Goal: Information Seeking & Learning: Find specific page/section

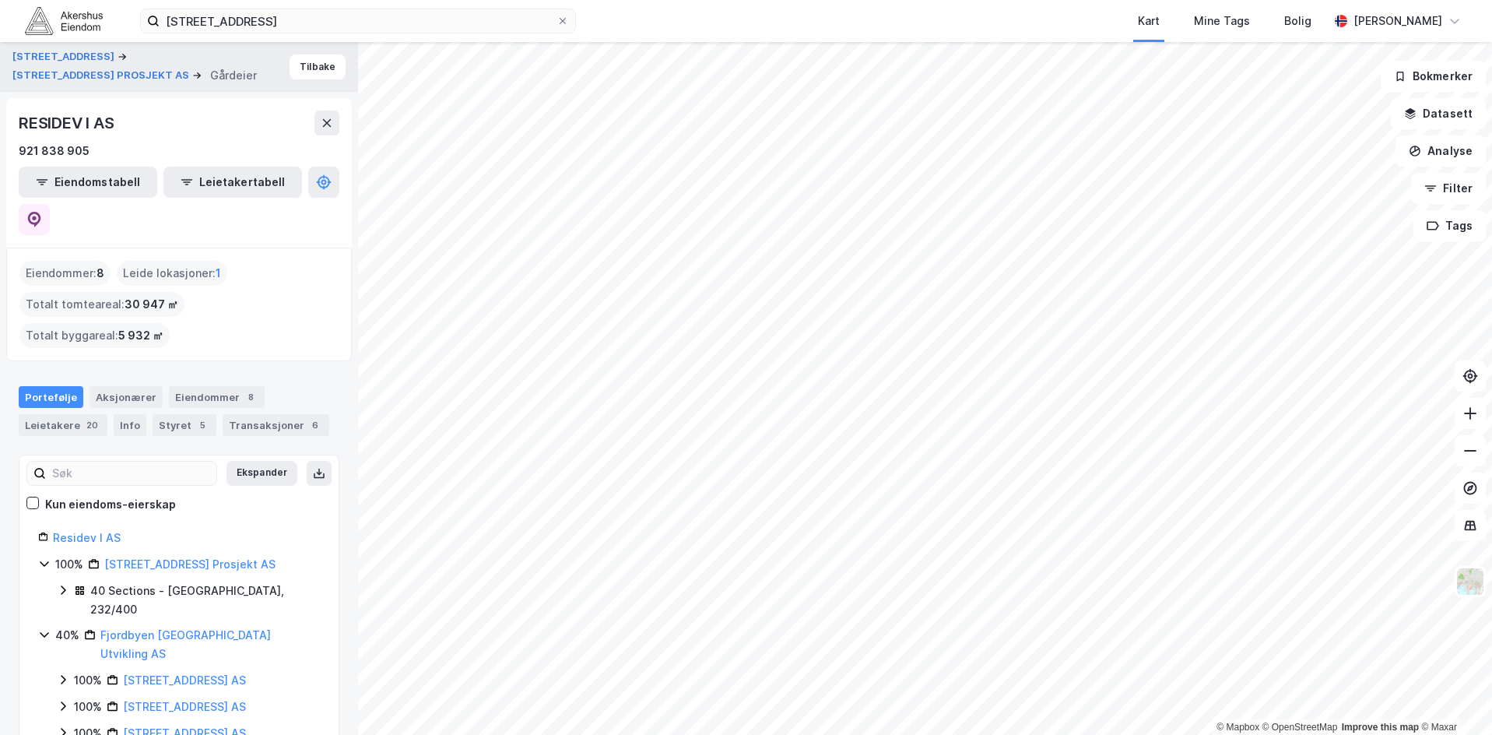
click at [314, 109] on div "RESIDEV I AS 921 838 905 Eiendomstabell Leietakertabell" at bounding box center [179, 172] width 346 height 149
click at [326, 117] on icon at bounding box center [327, 123] width 12 height 12
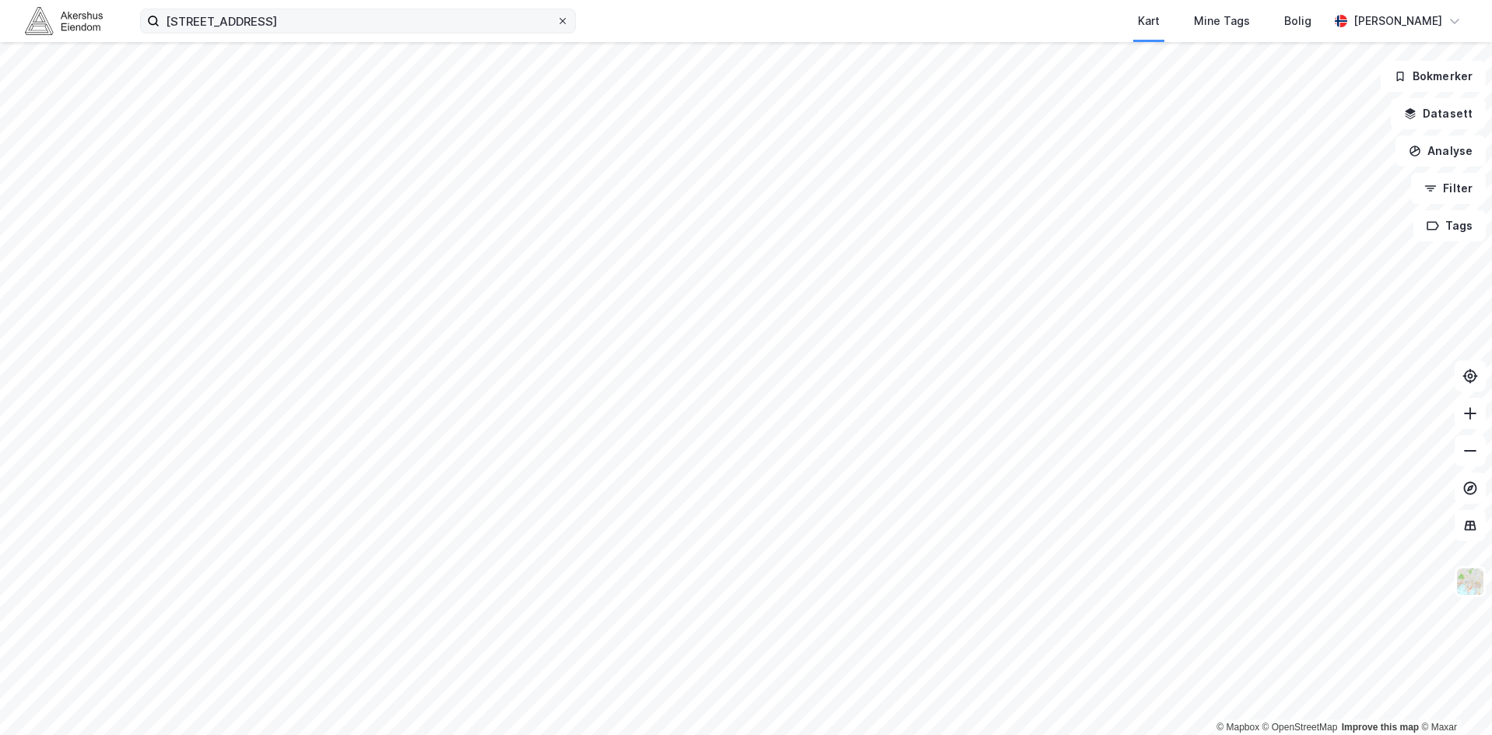
click at [562, 23] on icon at bounding box center [562, 20] width 9 height 9
click at [557, 23] on input "[STREET_ADDRESS]" at bounding box center [358, 20] width 397 height 23
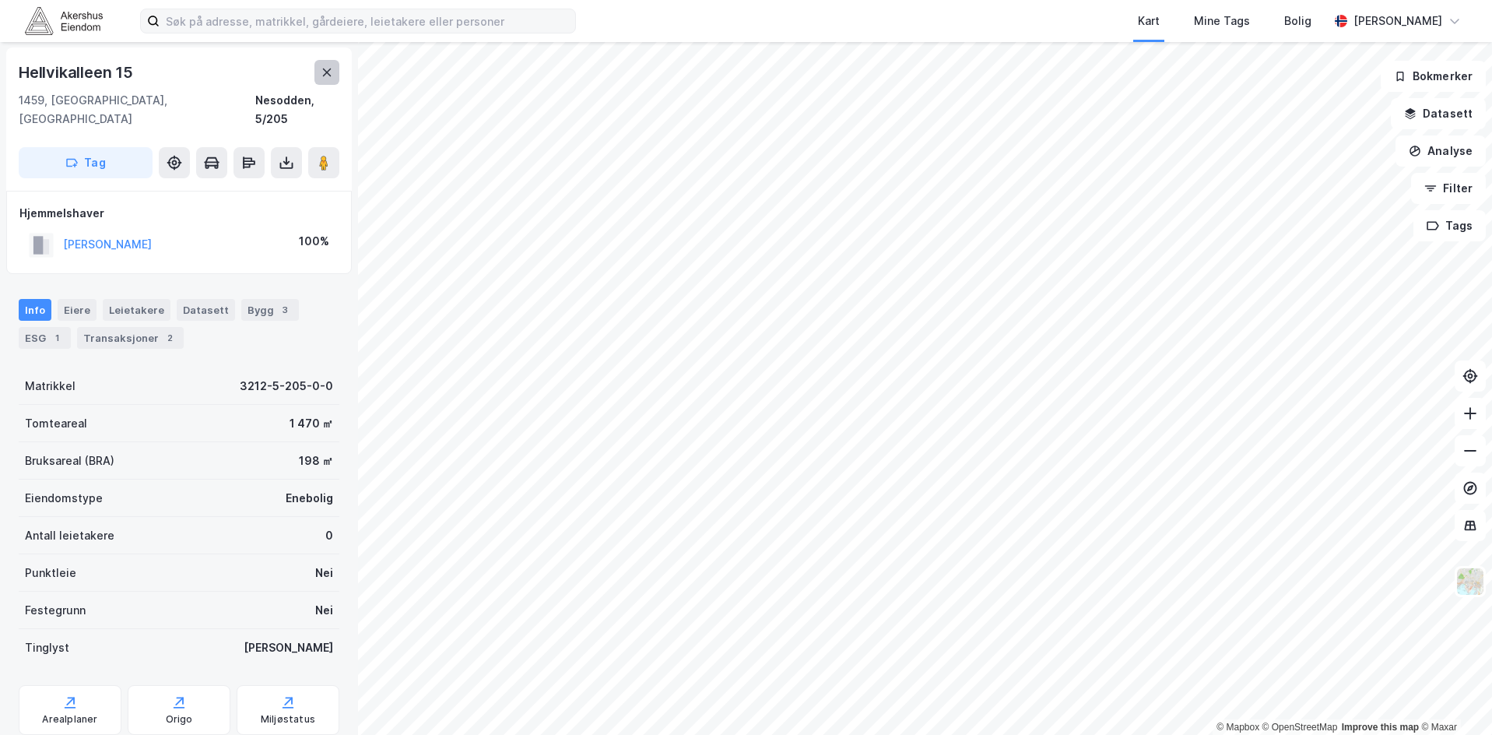
click at [330, 69] on icon at bounding box center [327, 72] width 9 height 8
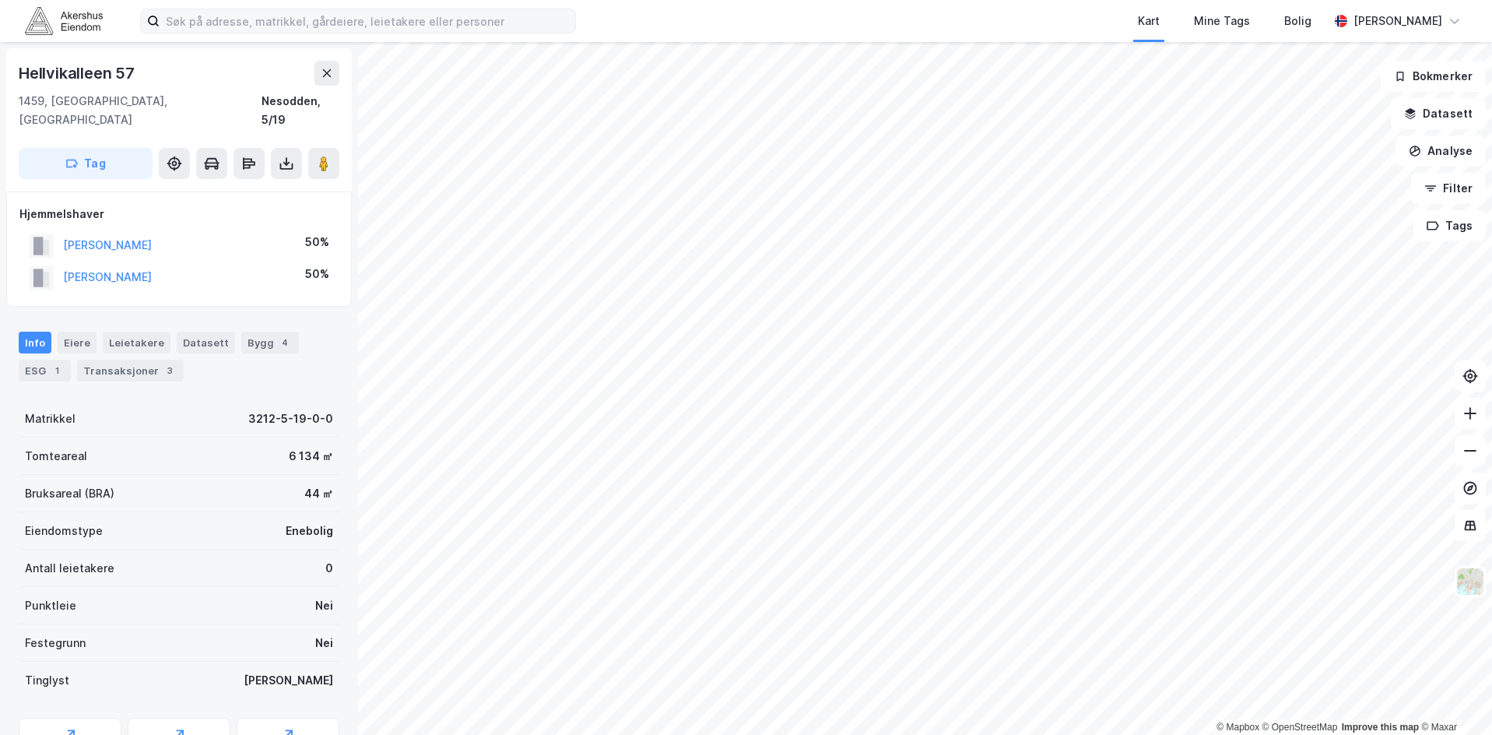
scroll to position [1, 0]
click at [448, 23] on input at bounding box center [368, 20] width 416 height 23
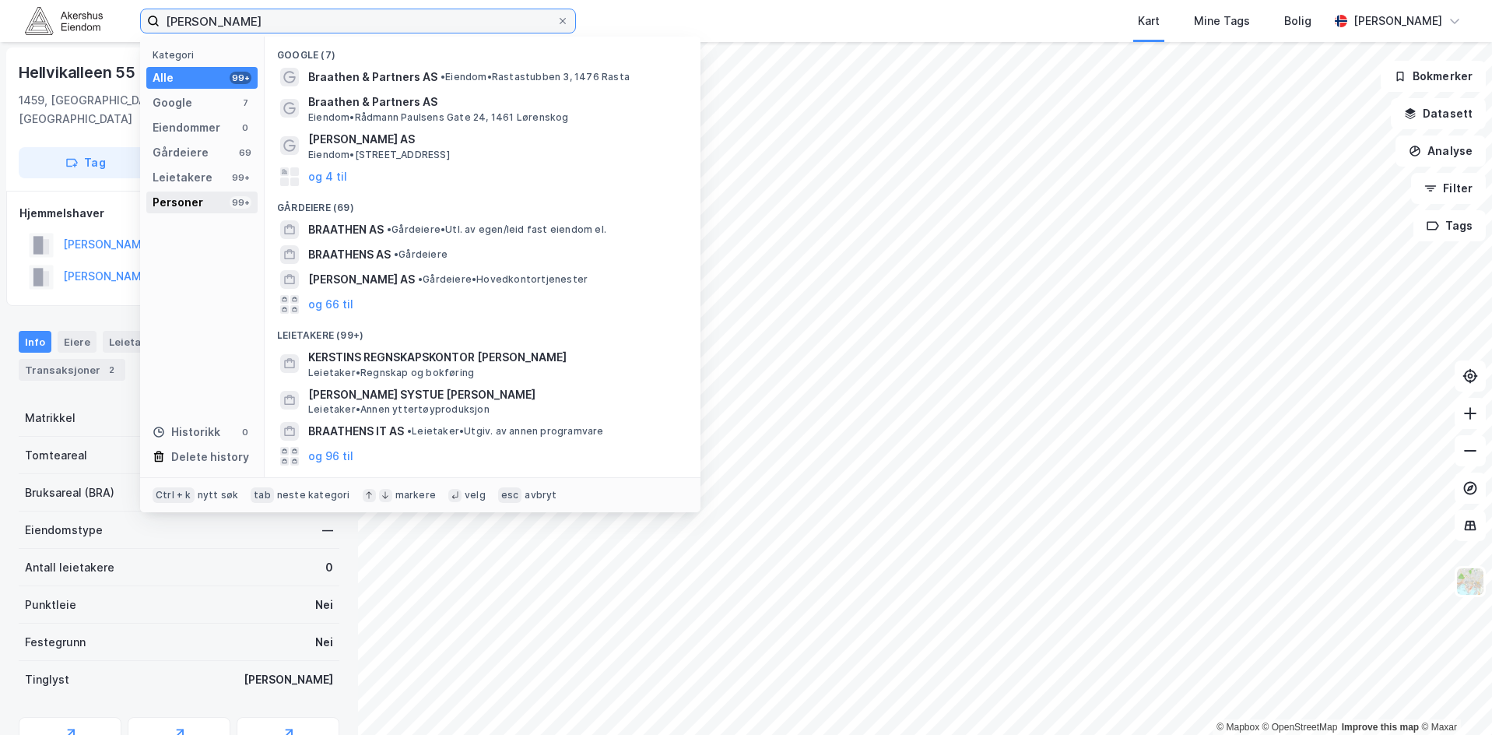
type input "[PERSON_NAME]"
click at [174, 193] on div "Personer" at bounding box center [178, 202] width 51 height 19
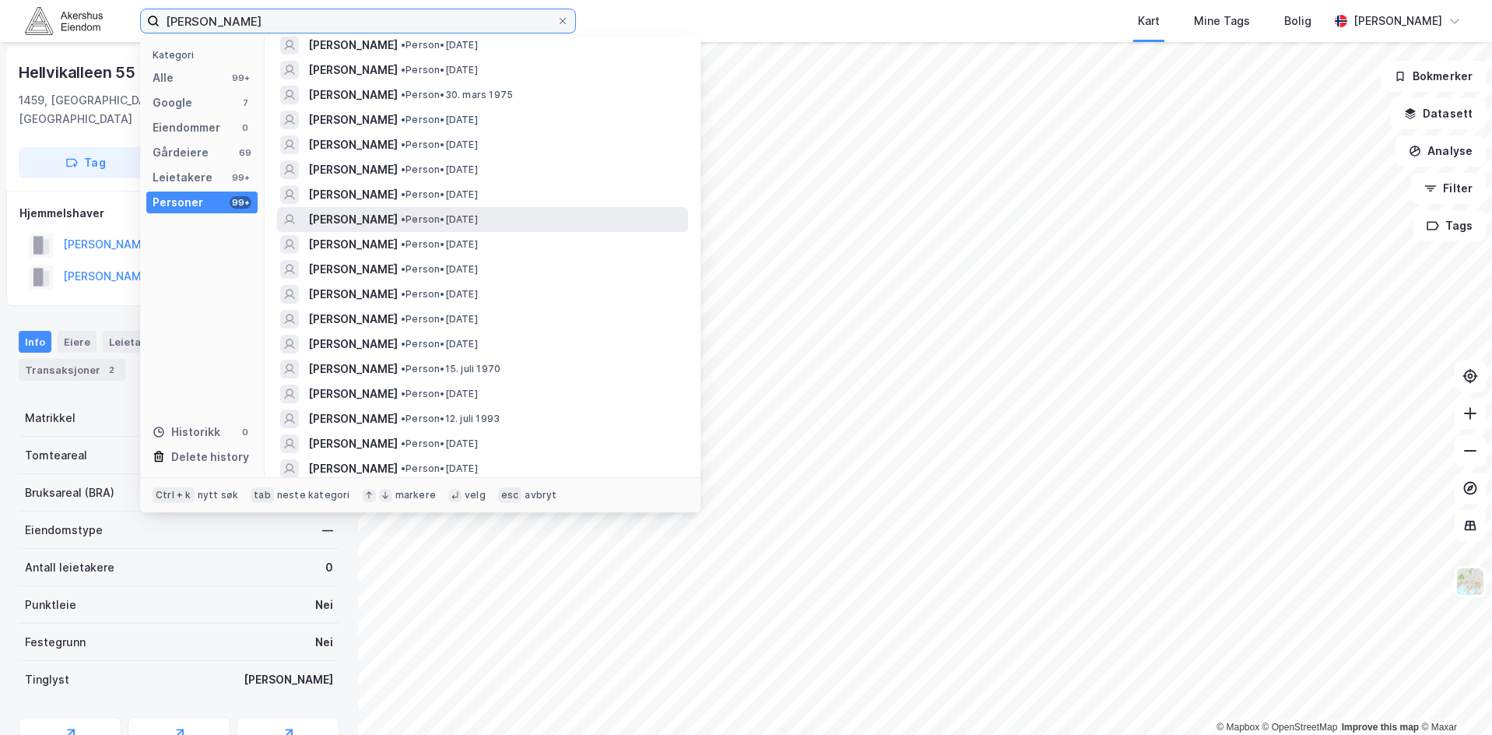
scroll to position [78, 0]
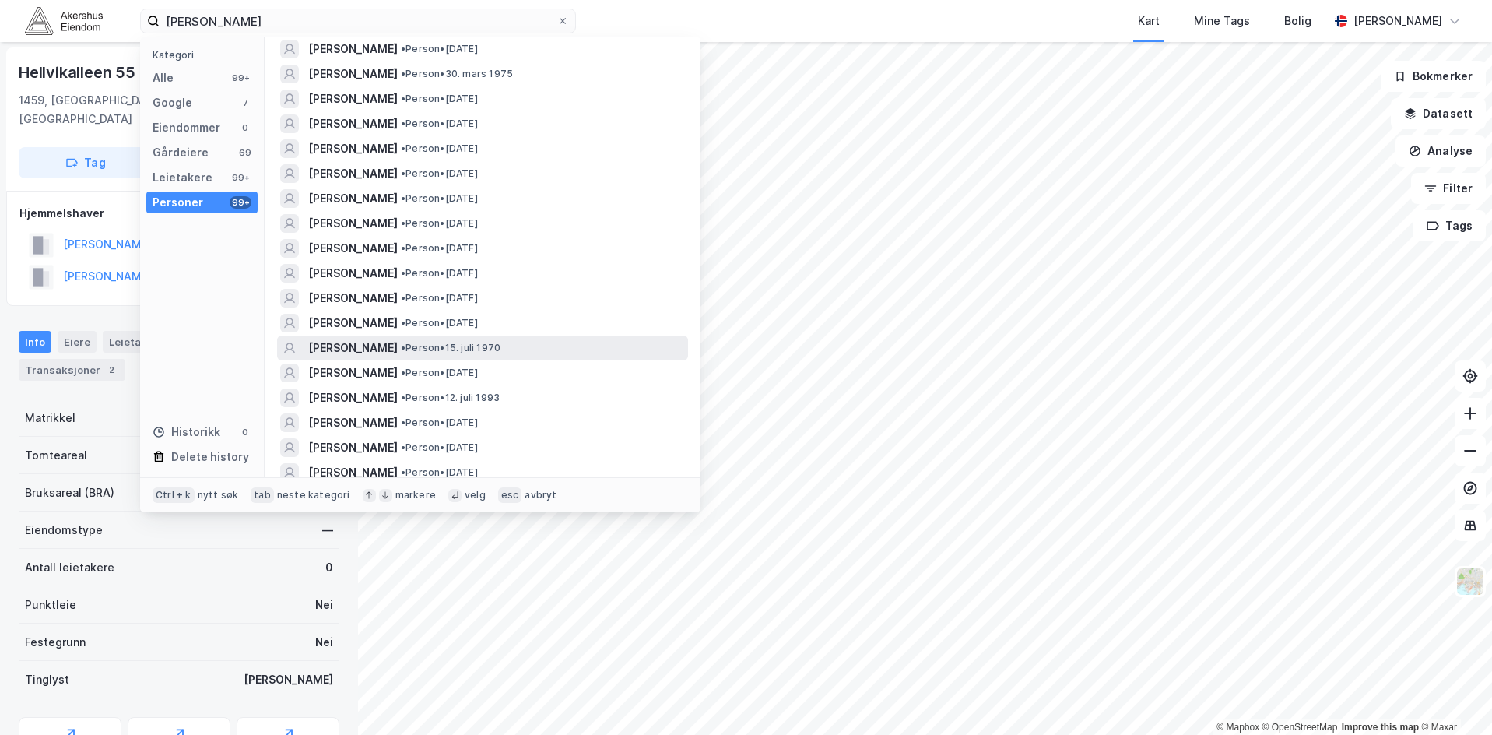
click at [398, 342] on span "[PERSON_NAME]" at bounding box center [353, 348] width 90 height 19
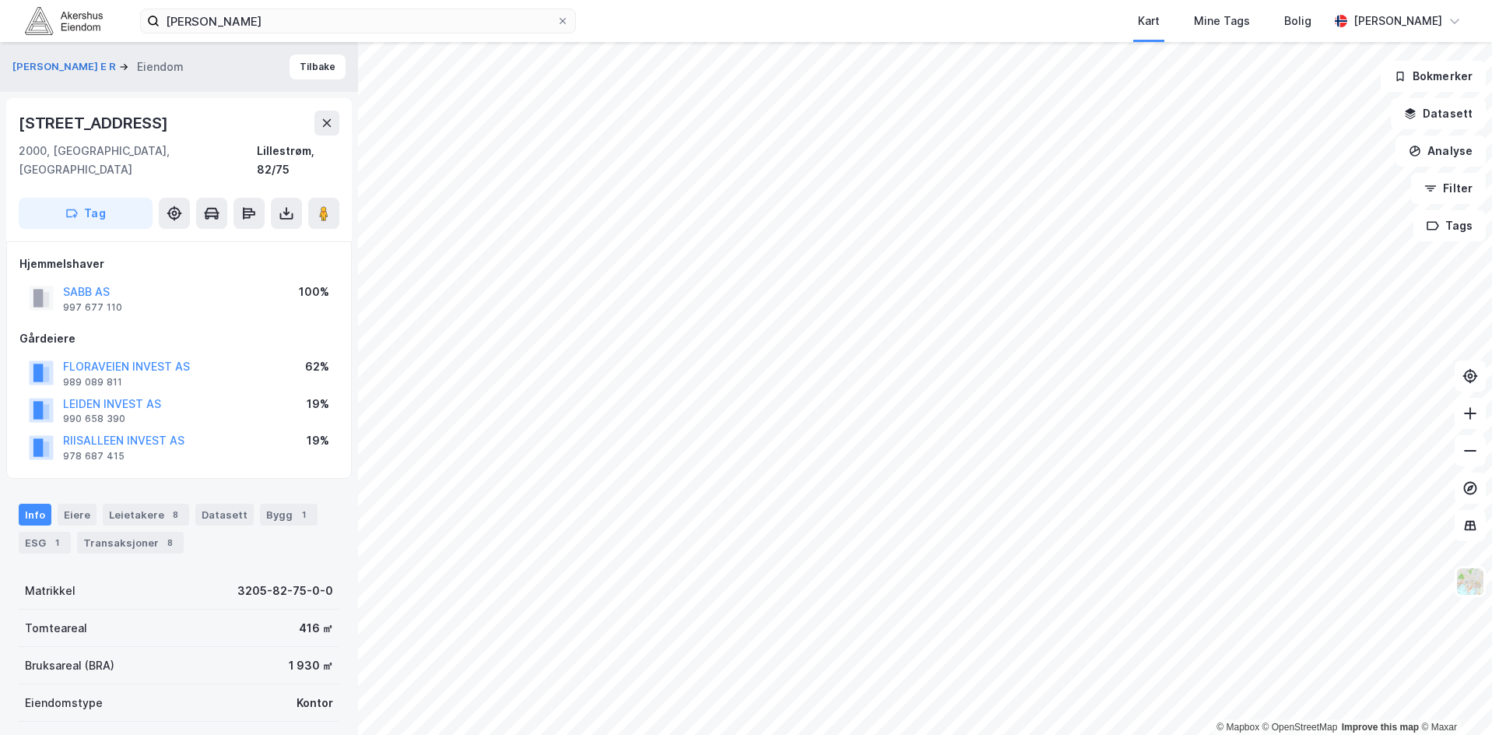
scroll to position [1, 0]
click at [0, 0] on button "FLORAVEIEN INVEST AS" at bounding box center [0, 0] width 0 height 0
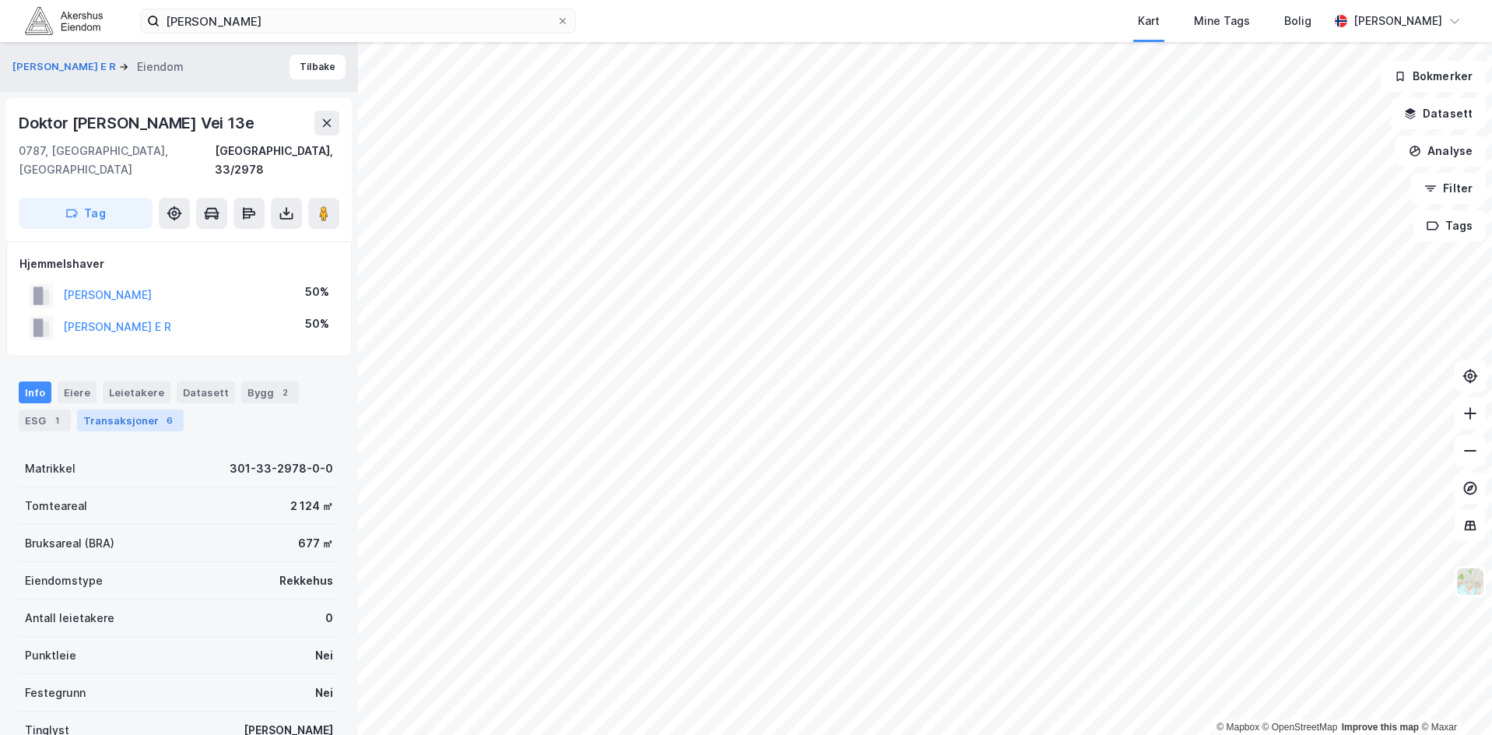
click at [143, 409] on div "Transaksjoner 6" at bounding box center [130, 420] width 107 height 22
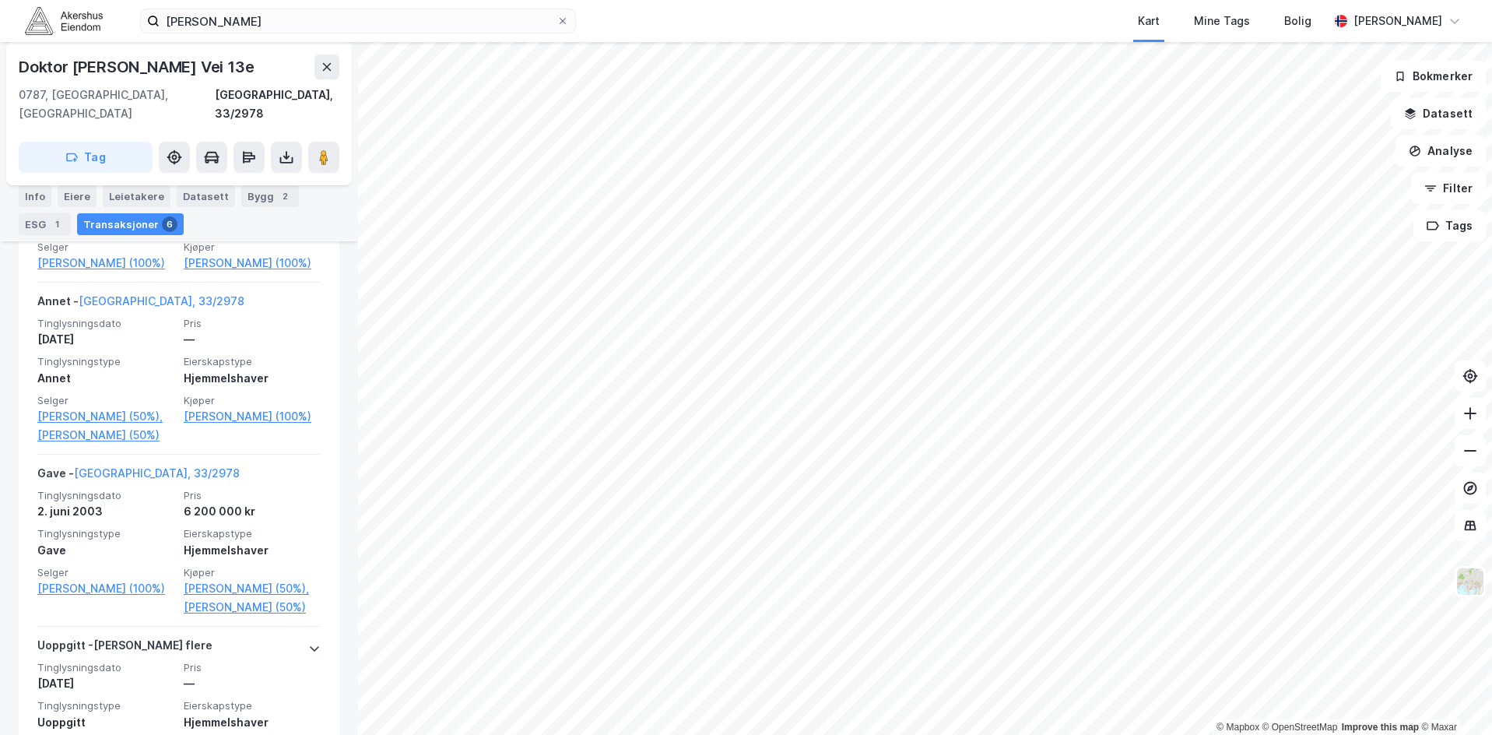
scroll to position [1019, 0]
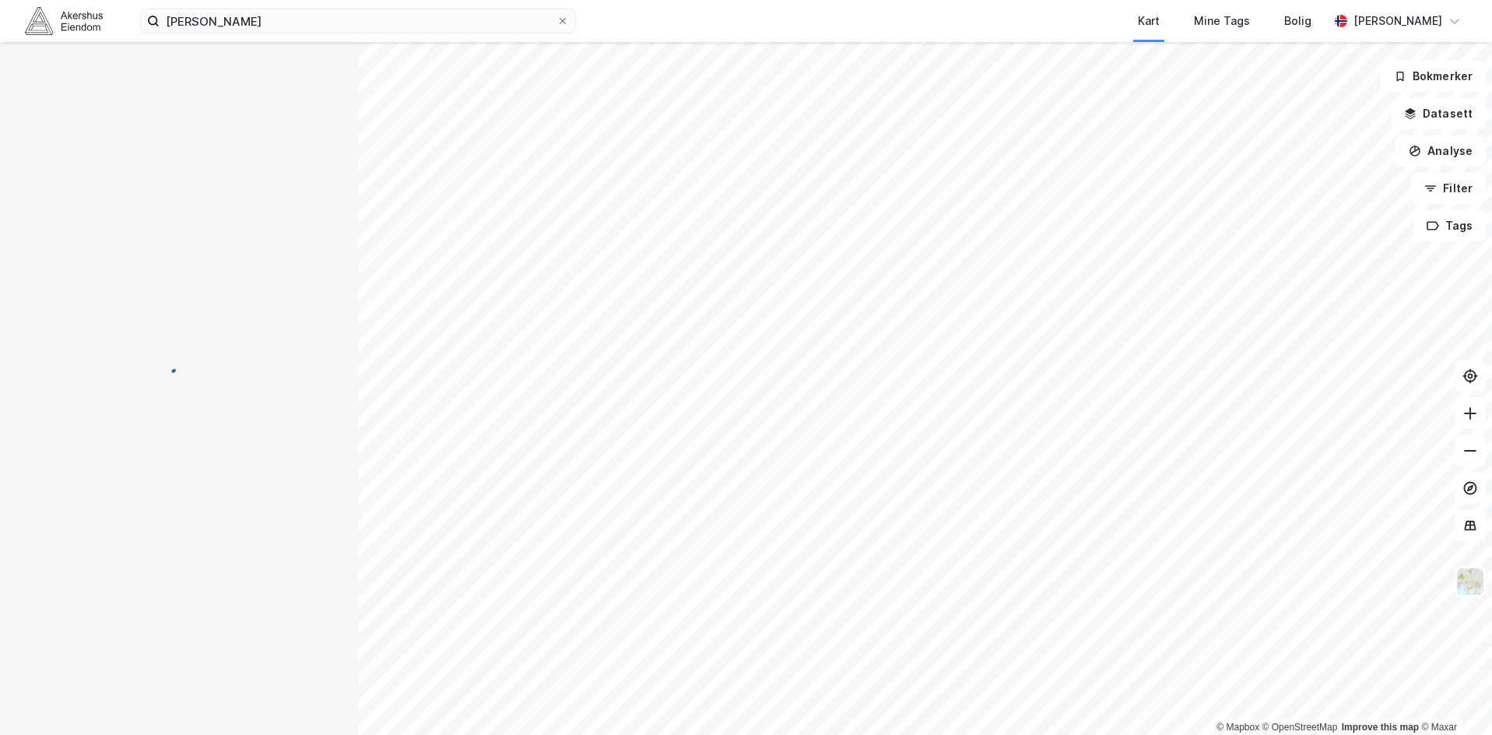
scroll to position [2, 0]
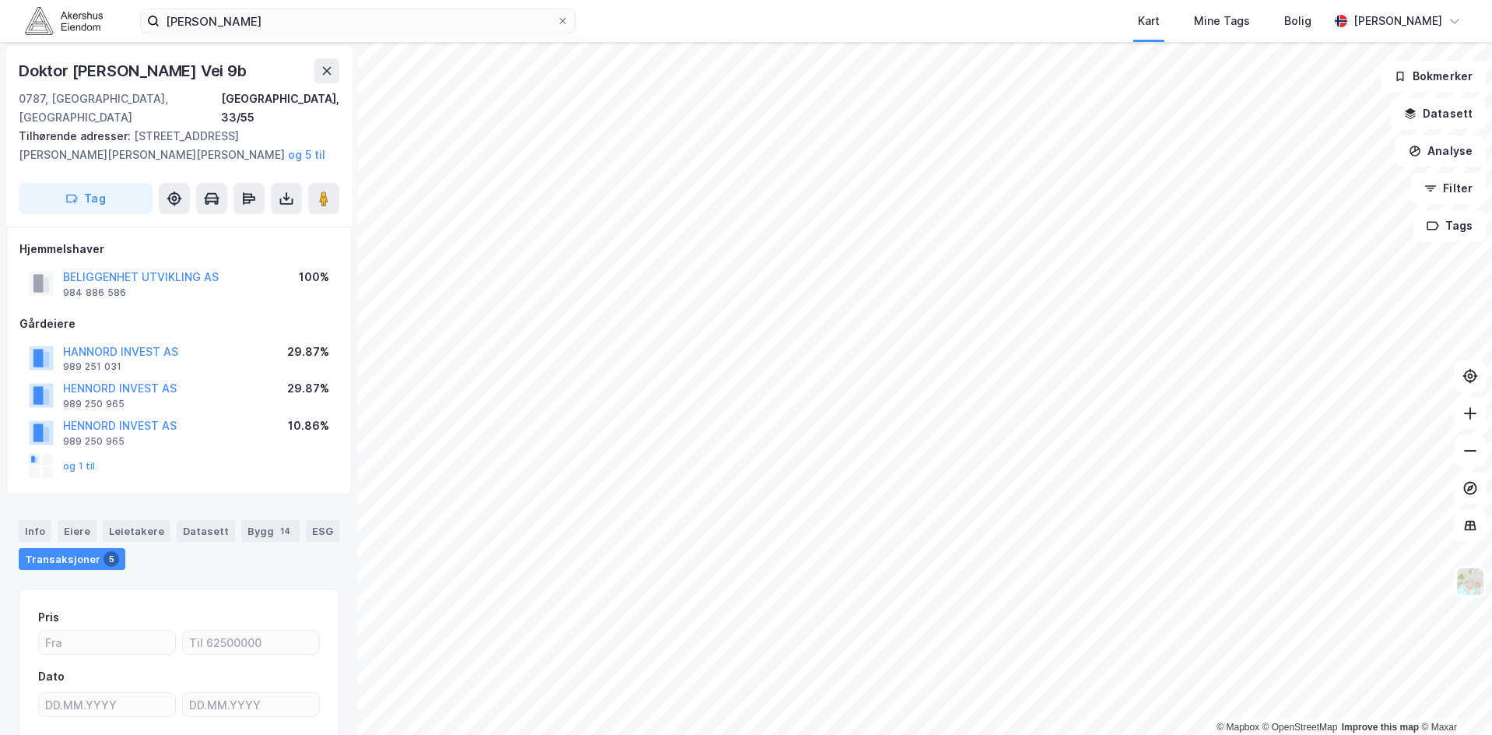
click at [1083, 22] on div "[PERSON_NAME] Kart Mine Tags [PERSON_NAME] © Mapbox © OpenStreetMap Improve thi…" at bounding box center [746, 367] width 1492 height 735
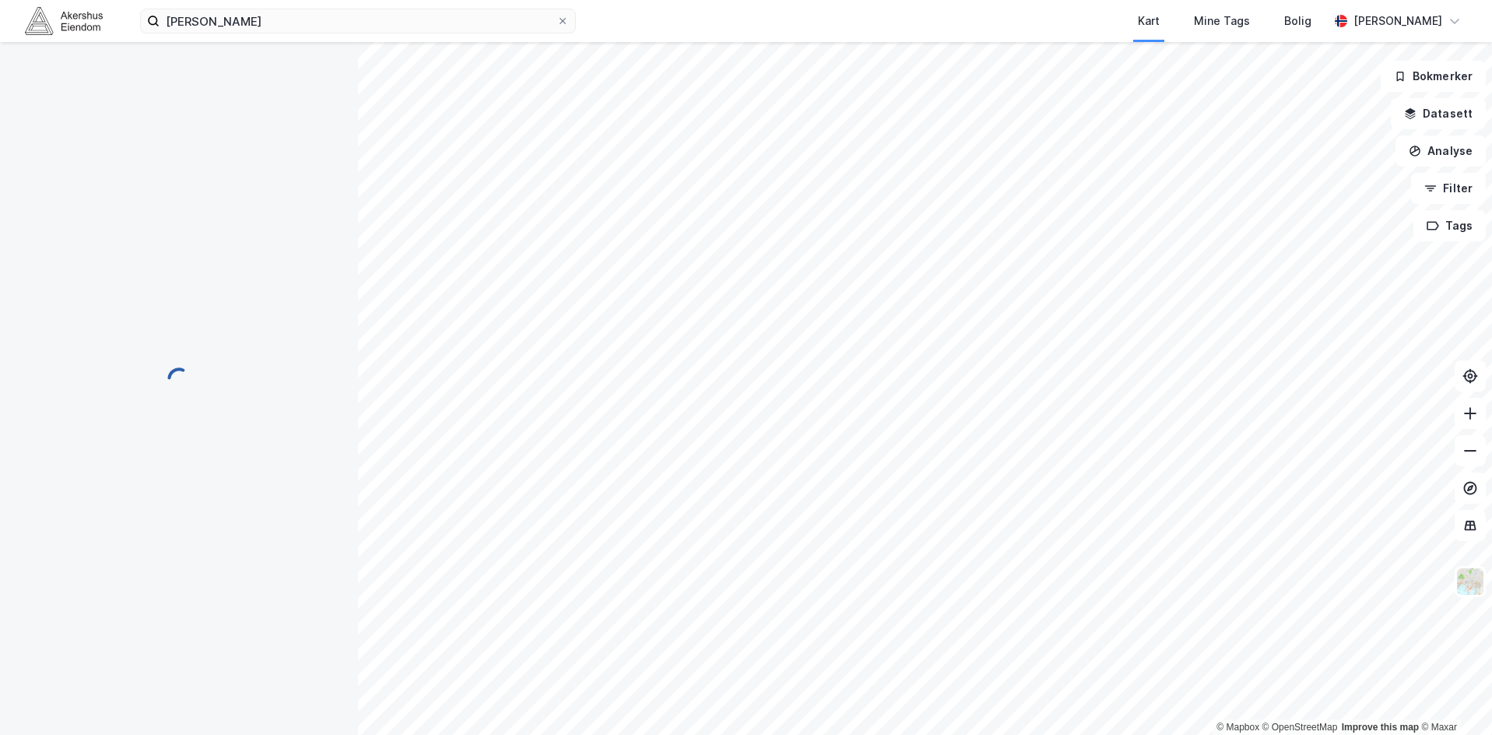
scroll to position [0, 0]
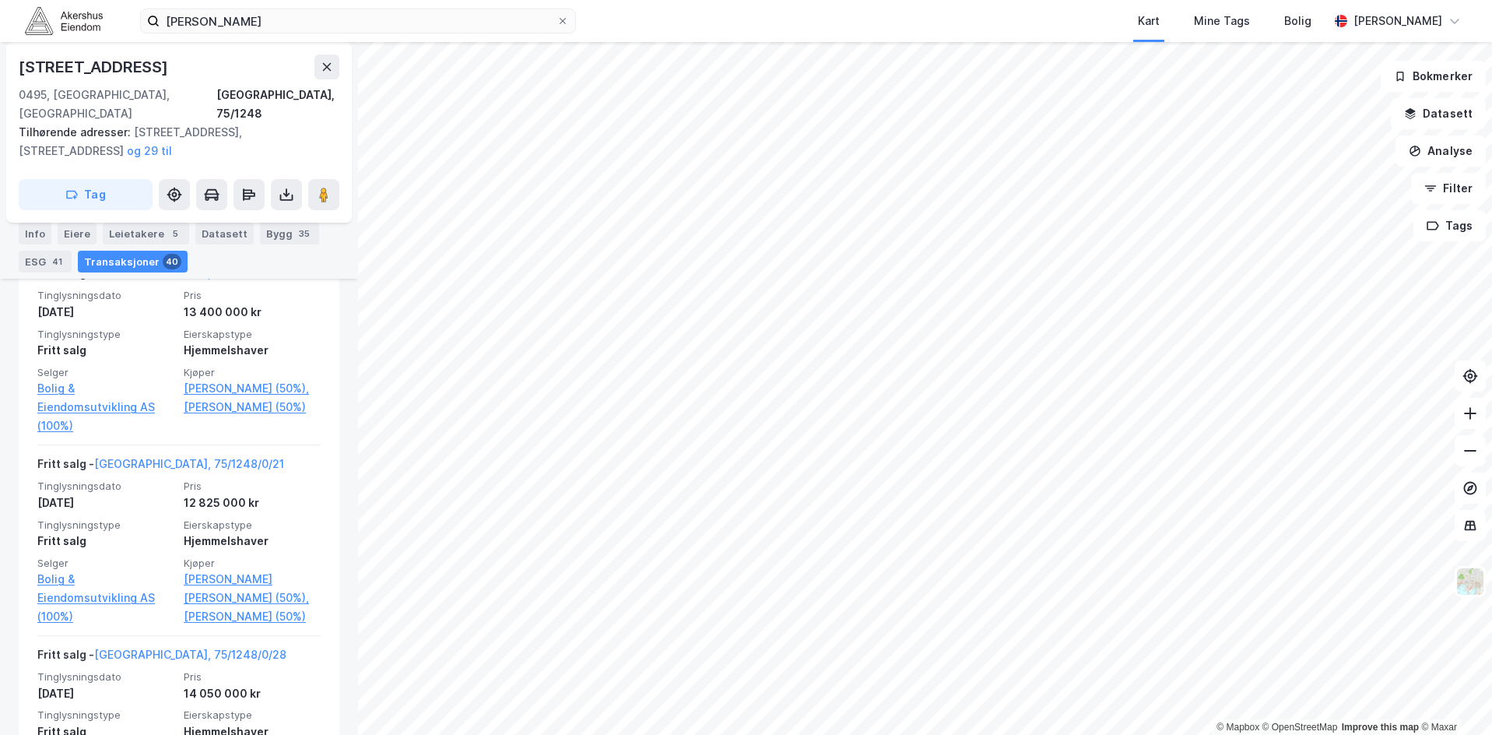
scroll to position [3335, 0]
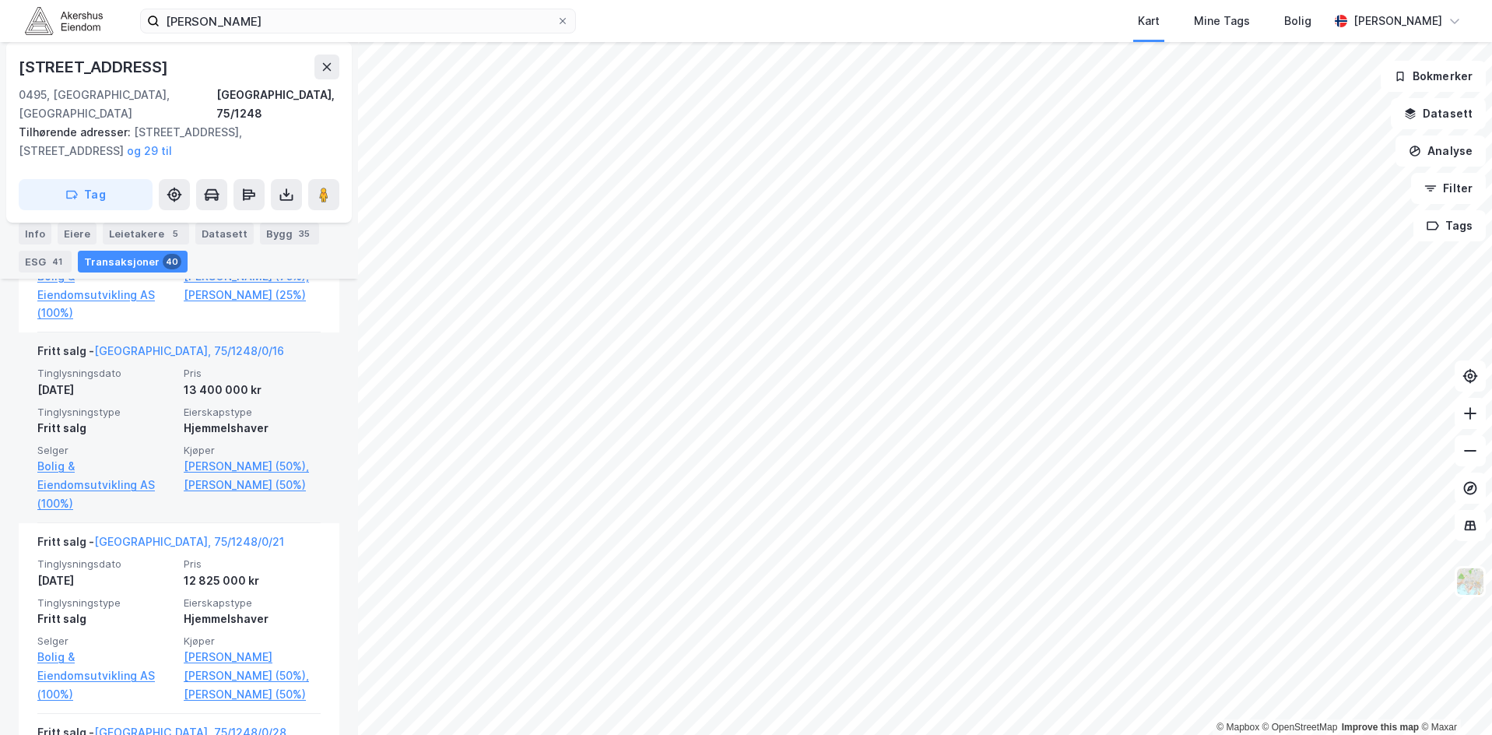
click at [314, 400] on div "Fritt salg - [GEOGRAPHIC_DATA], 75/1248/0/16 Tinglysningsdato [DATE] Pris 13 40…" at bounding box center [179, 427] width 321 height 191
click at [218, 366] on div "Fritt salg - [GEOGRAPHIC_DATA], 75/1248/0/16" at bounding box center [178, 354] width 283 height 25
click at [167, 351] on link "[GEOGRAPHIC_DATA], 75/1248/0/16" at bounding box center [189, 350] width 190 height 13
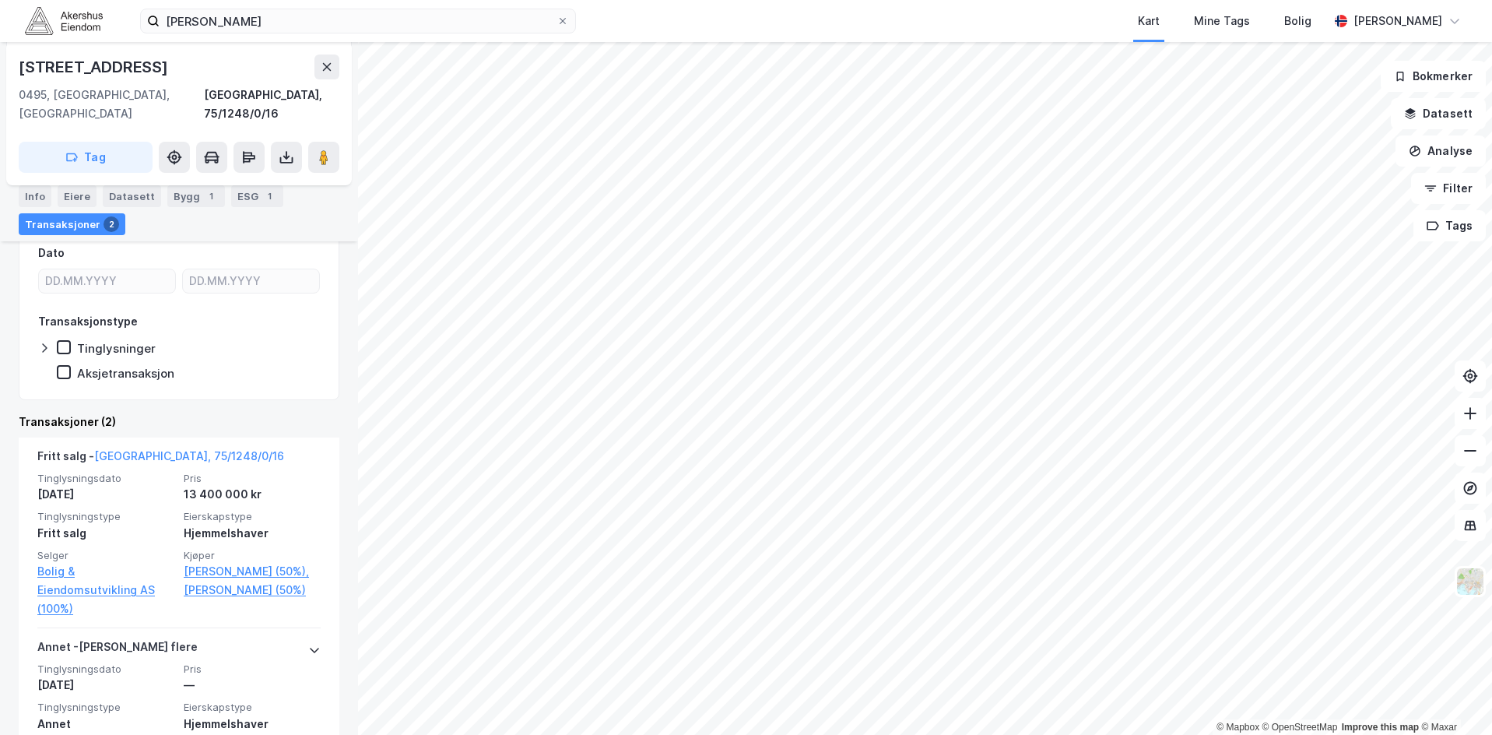
scroll to position [453, 0]
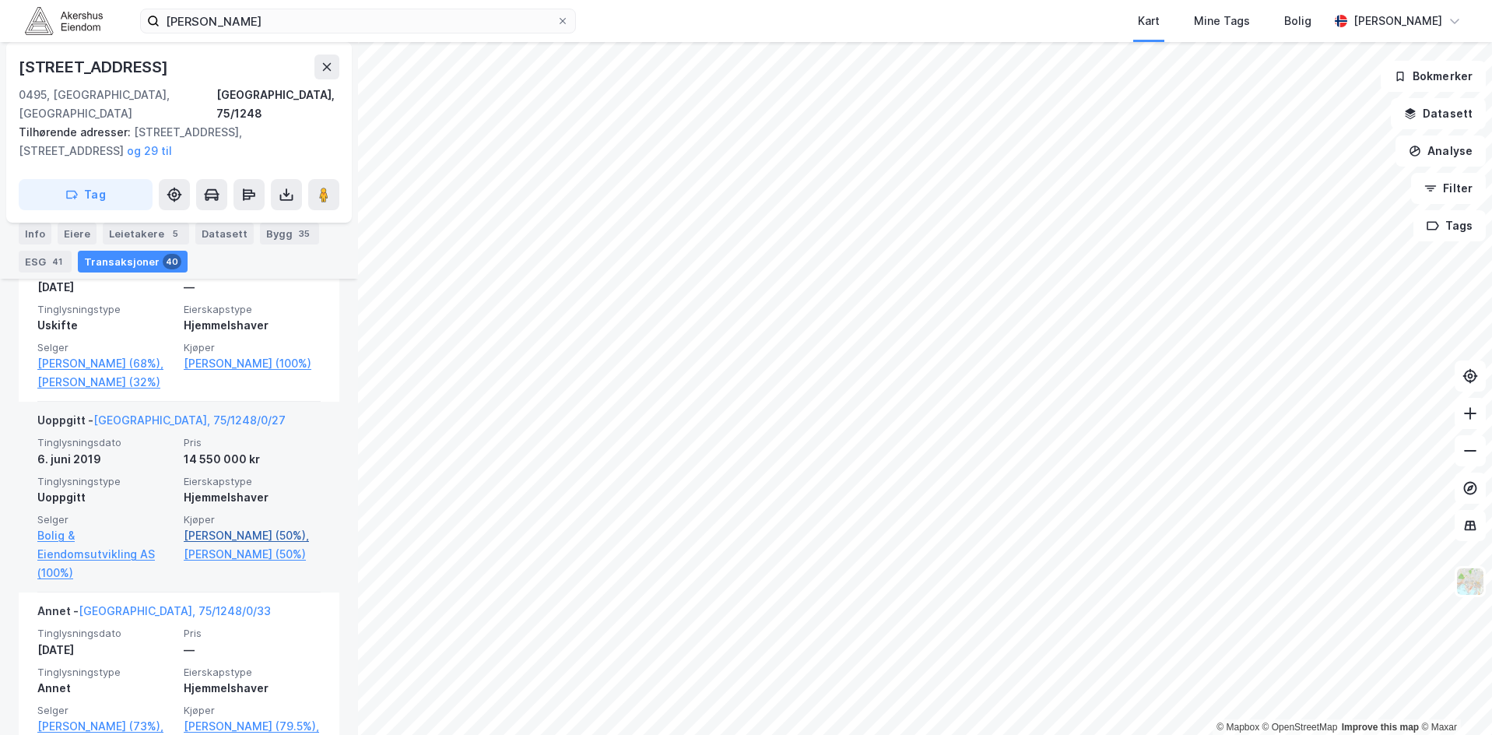
scroll to position [1144, 0]
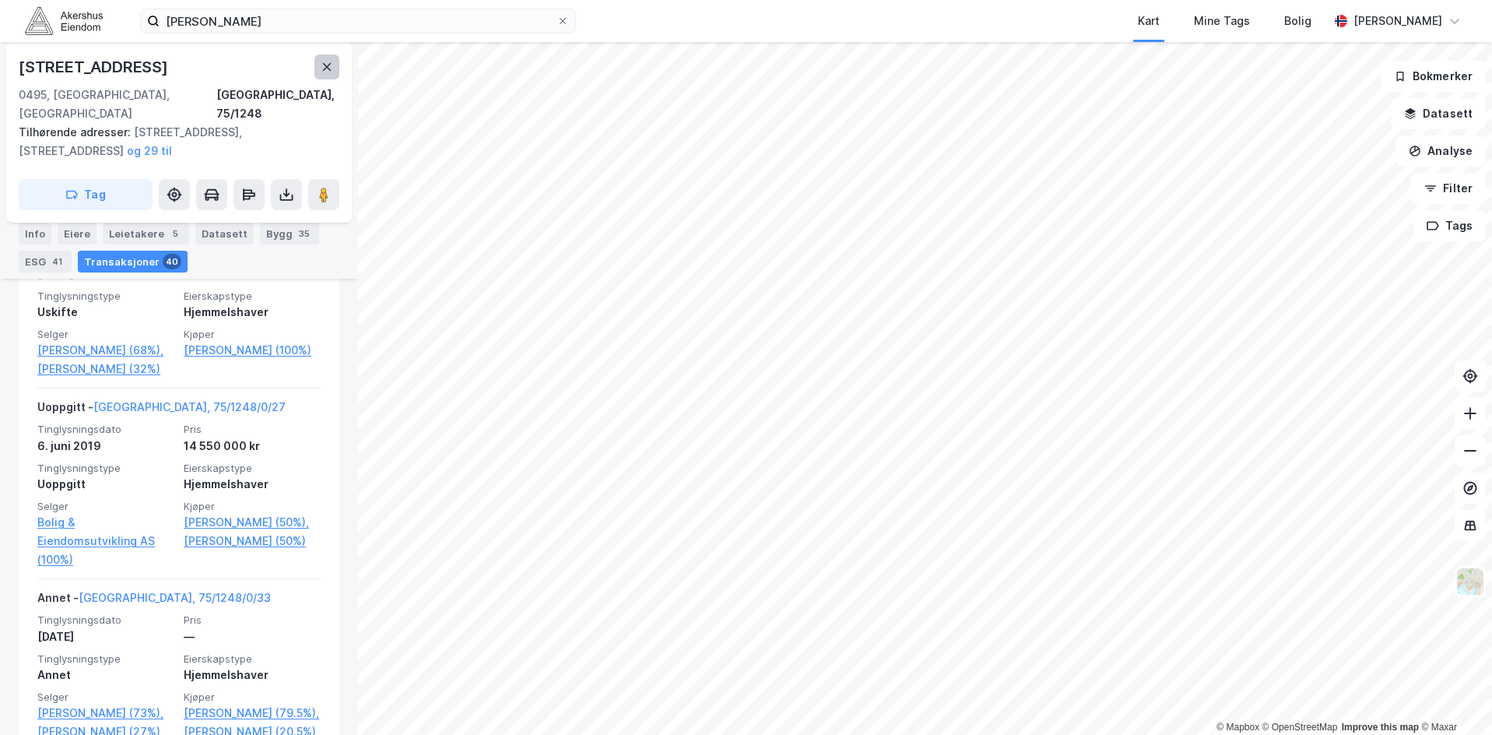
click at [326, 58] on button at bounding box center [326, 66] width 25 height 25
